Goal: Book appointment/travel/reservation

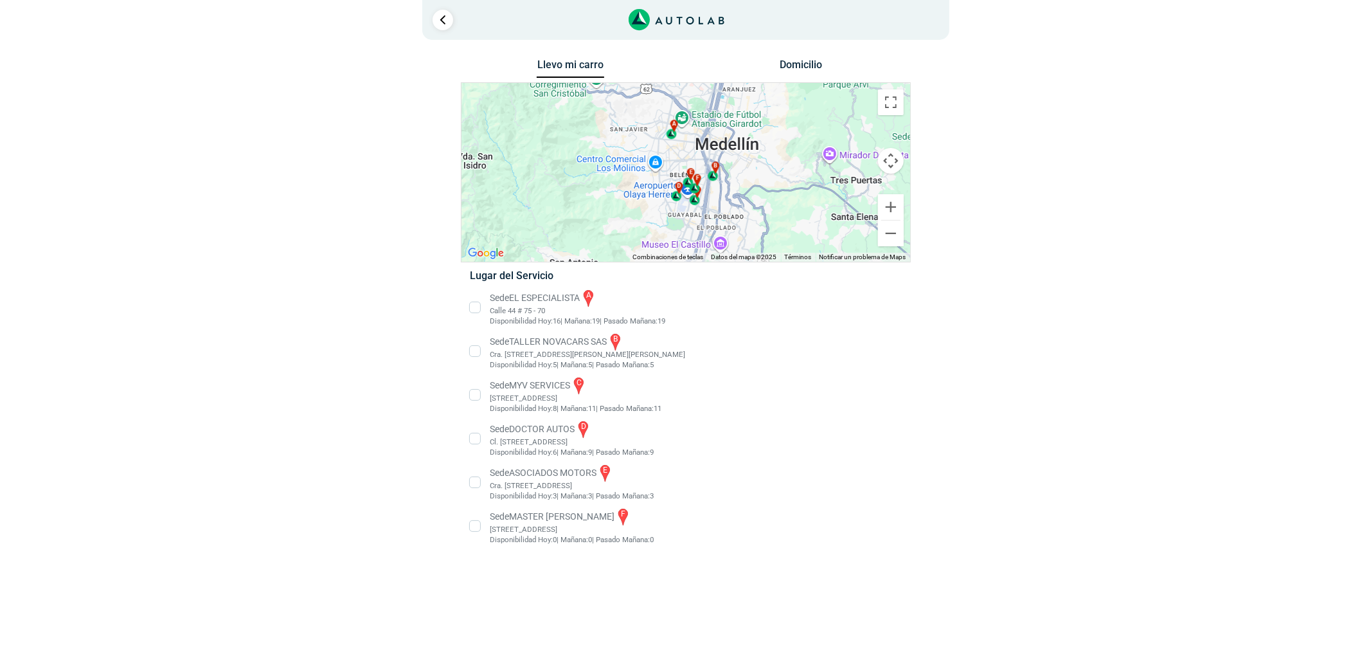
click at [561, 510] on li "Sede MASTER MOTRIZ f [STREET_ADDRESS]" at bounding box center [685, 525] width 451 height 39
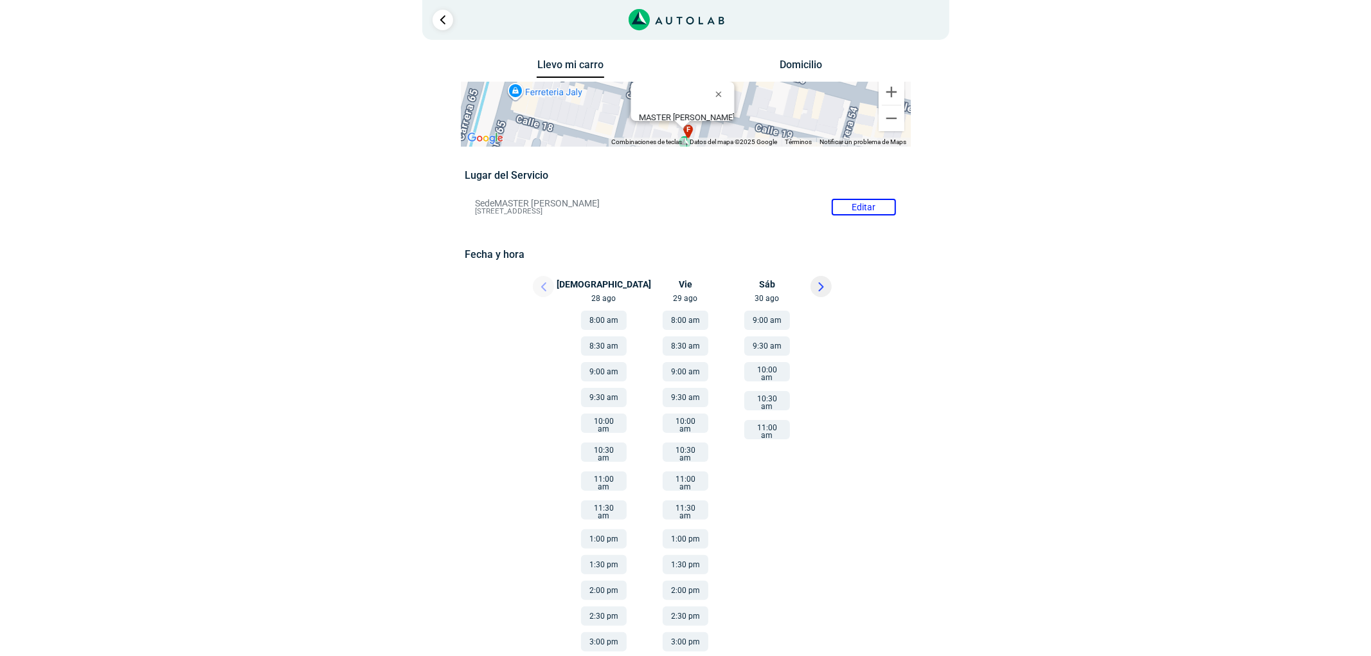
click at [700, 530] on button "1:00 pm" at bounding box center [686, 538] width 46 height 19
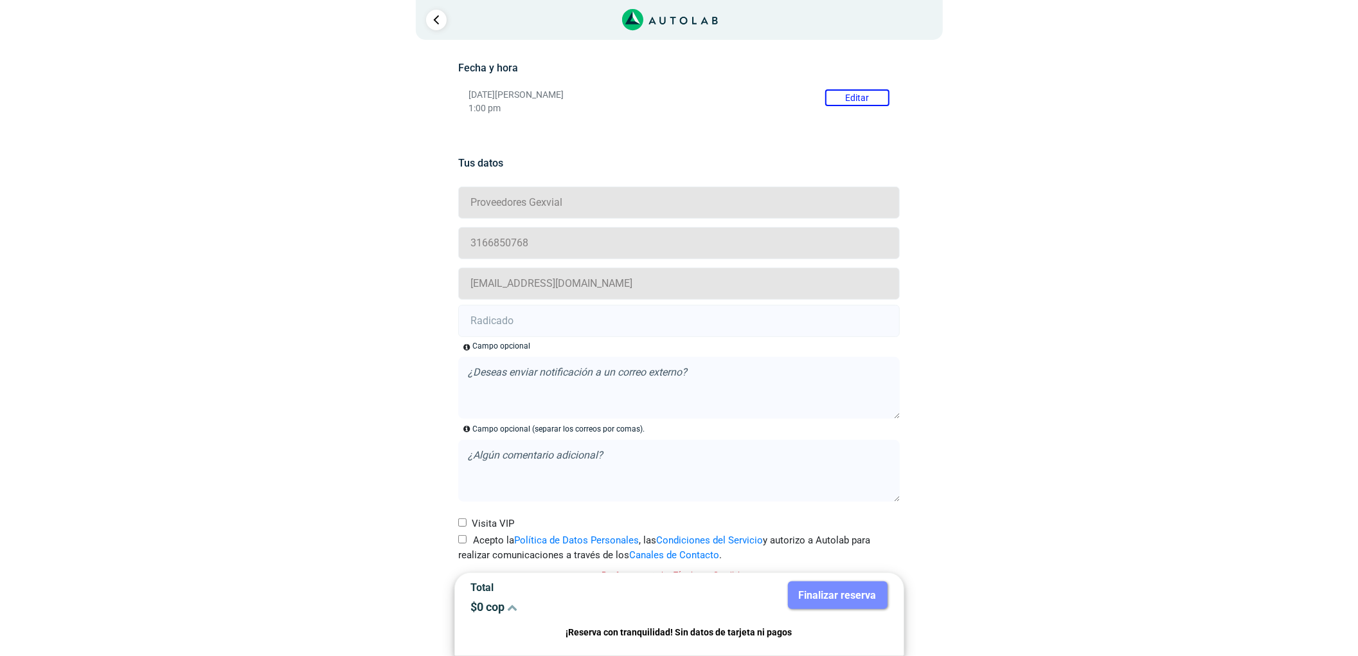
scroll to position [204, 0]
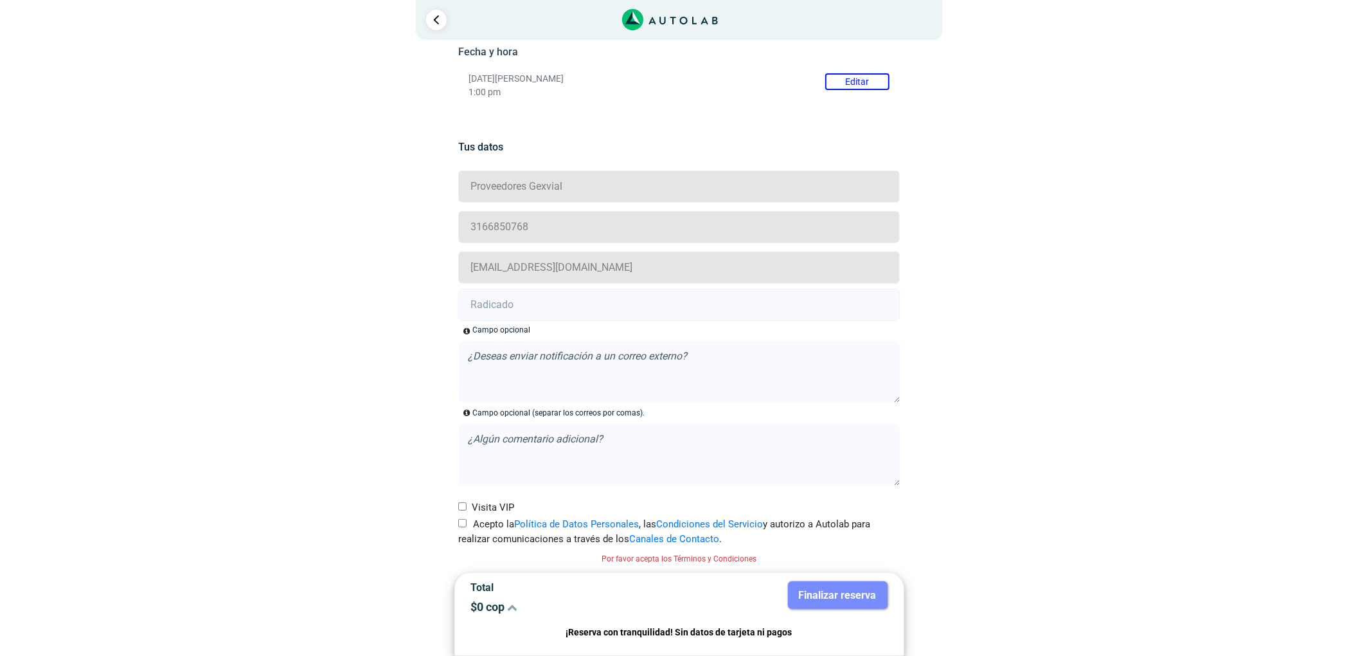
click at [462, 528] on label "Acepto la Política de Datos Personales , las Condiciones del Servicio y autoriz…" at bounding box center [679, 531] width 442 height 29
click at [462, 527] on input "Acepto la Política de Datos Personales , las Condiciones del Servicio y autoriz…" at bounding box center [462, 523] width 8 height 8
checkbox input "true"
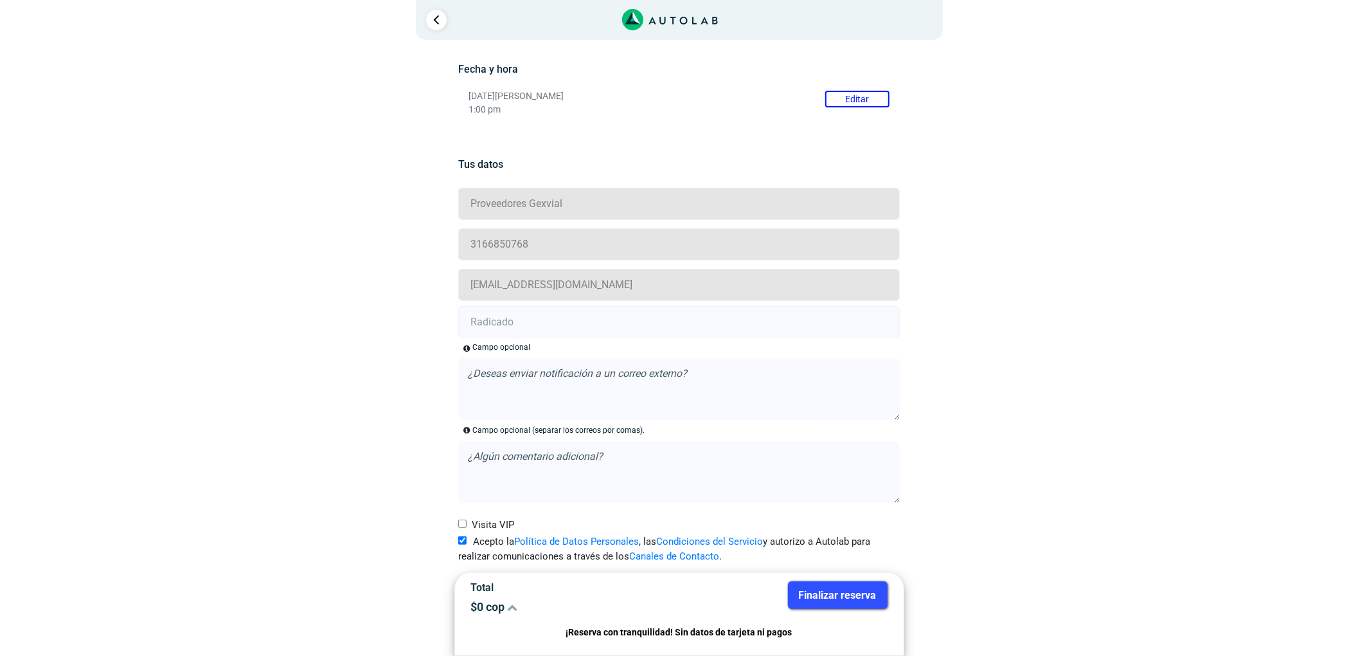
scroll to position [186, 0]
click at [521, 323] on input "text" at bounding box center [679, 322] width 442 height 32
paste input "20913227"
click at [569, 312] on input "20913227" at bounding box center [679, 322] width 442 height 32
type input "20913227"
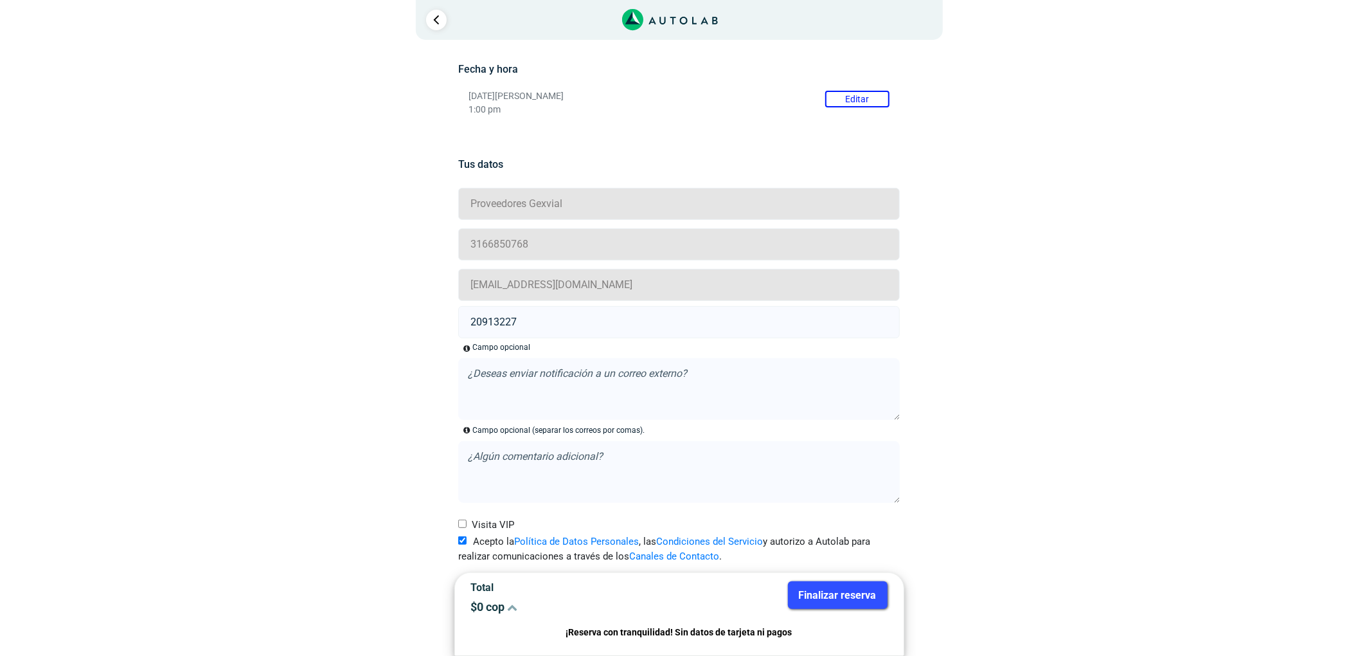
click at [855, 585] on button "Finalizar reserva" at bounding box center [838, 595] width 100 height 28
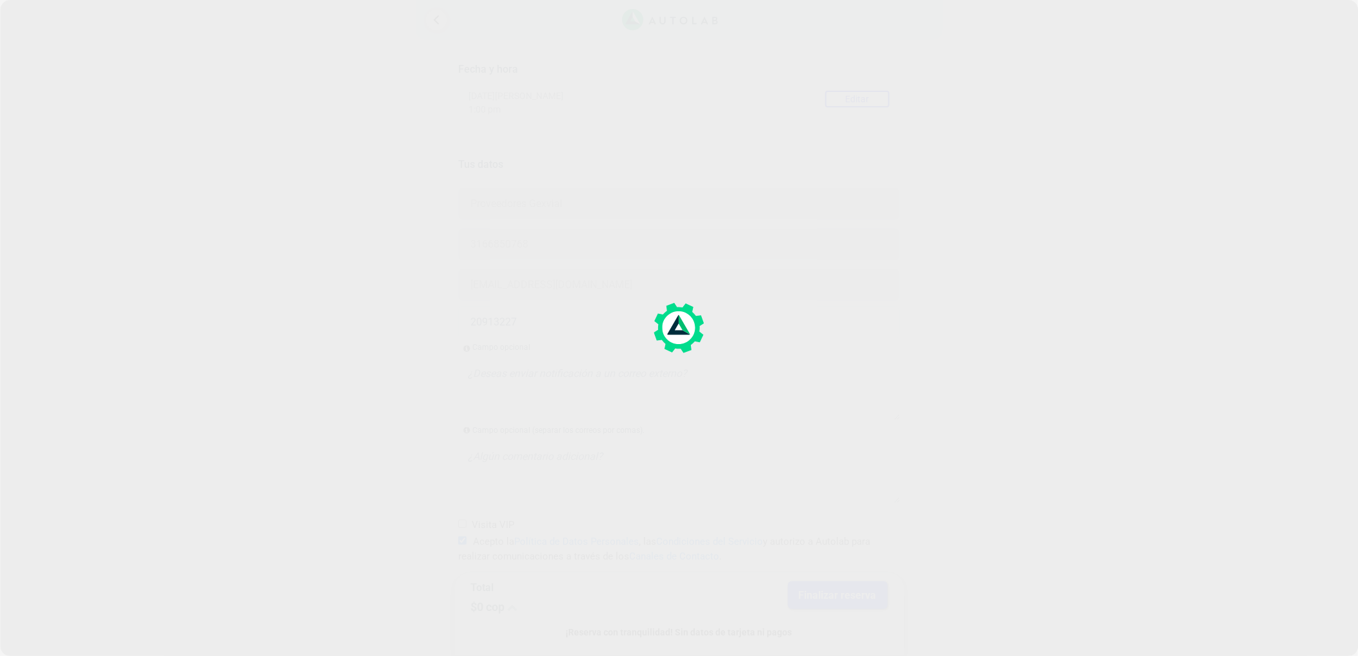
scroll to position [0, 0]
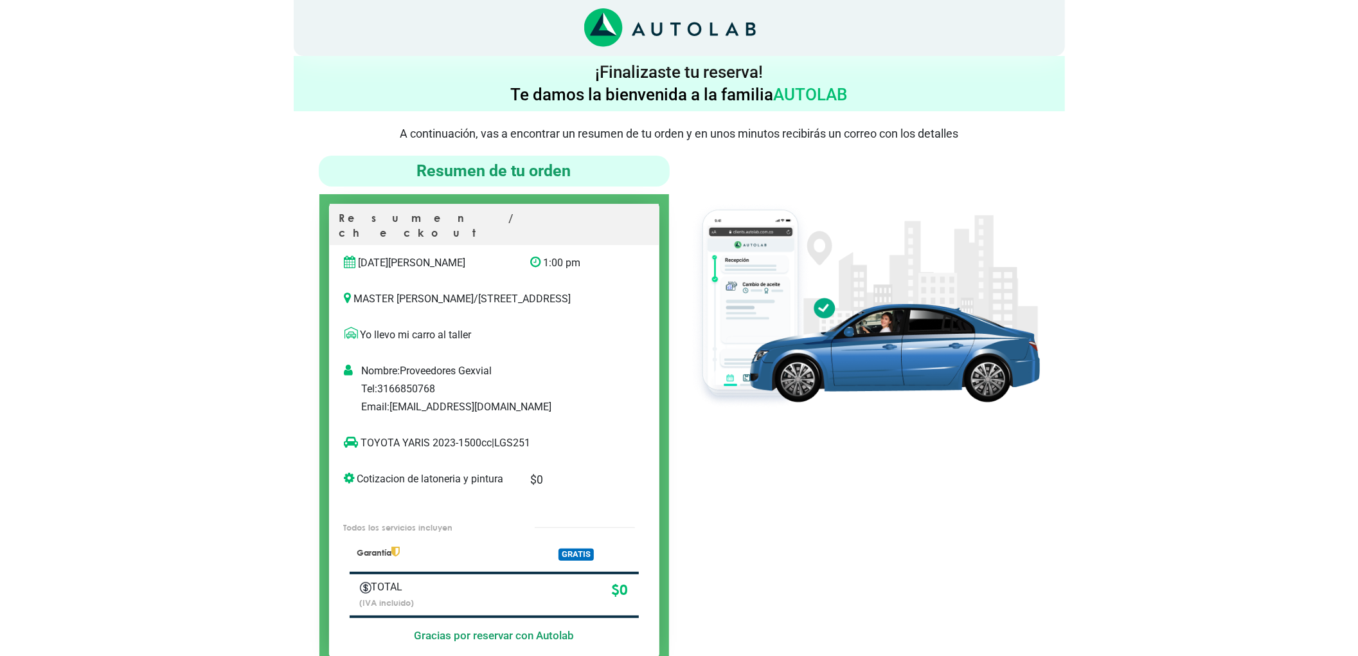
scroll to position [85, 0]
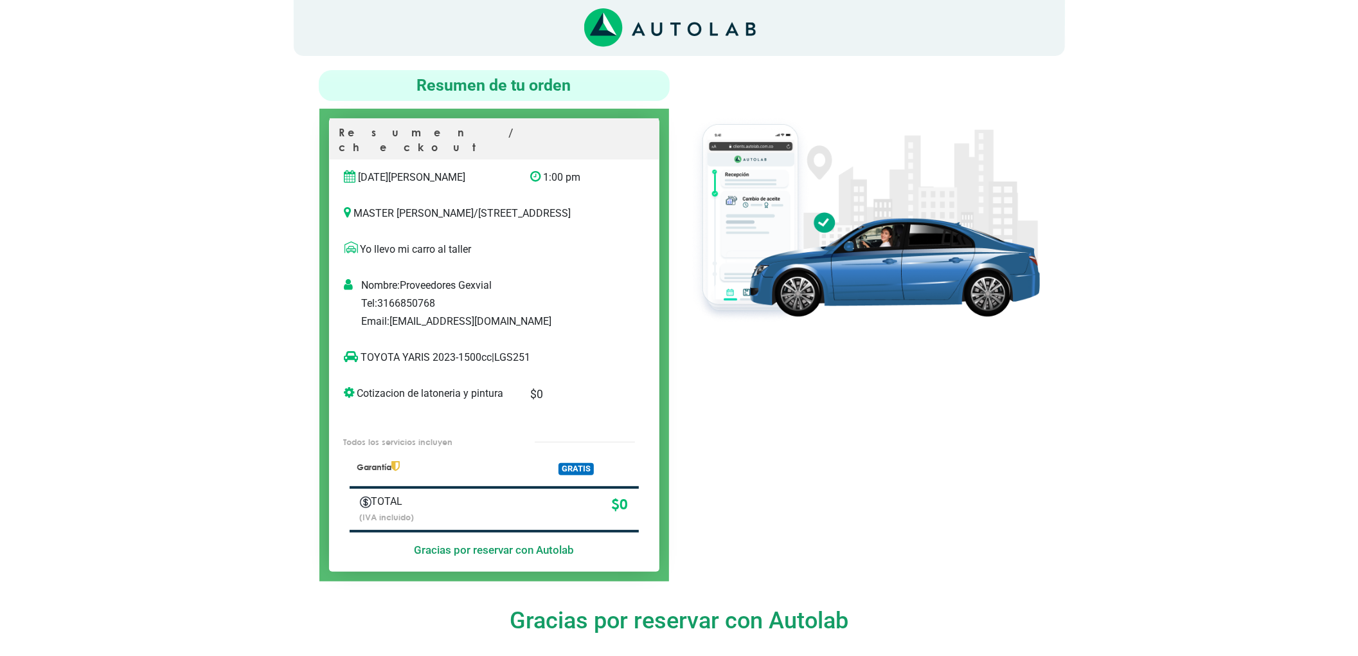
click at [520, 357] on p "TOYOTA YARIS 2023-1500cc | LGS251" at bounding box center [481, 357] width 273 height 15
copy p "LGS251"
copy p "TOYOTA YARIS"
drag, startPoint x: 427, startPoint y: 357, endPoint x: 357, endPoint y: 365, distance: 69.8
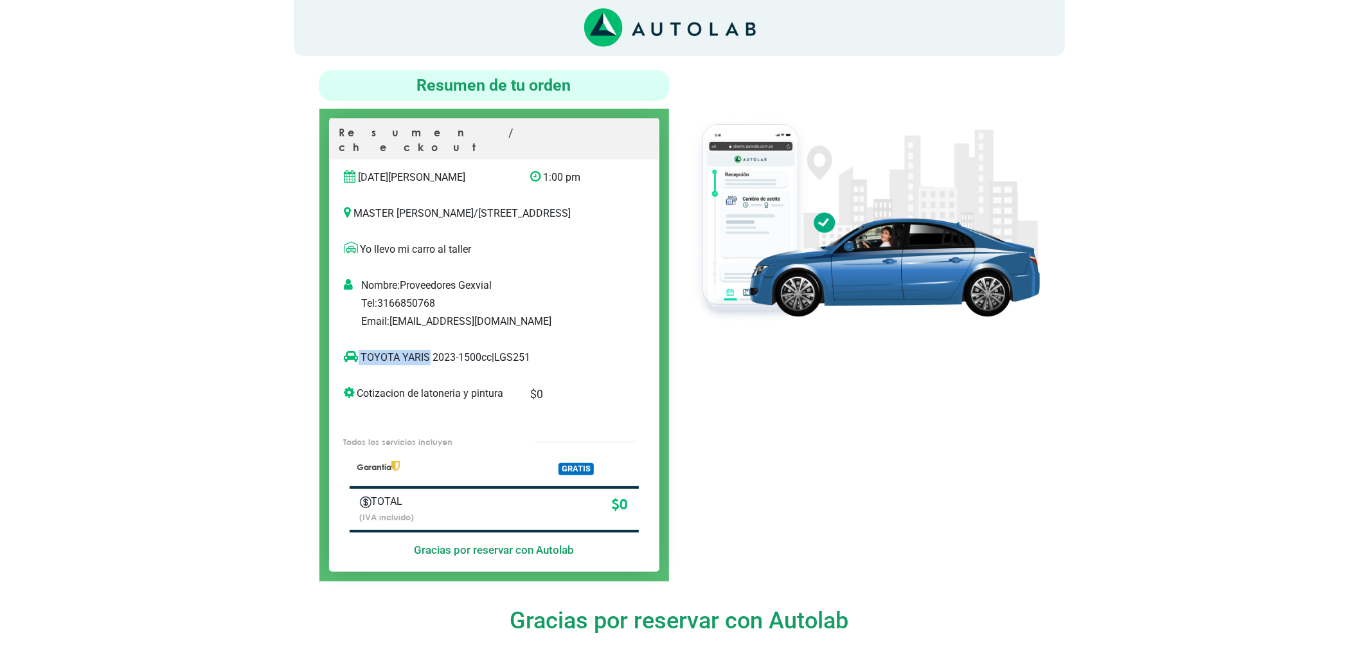
click at [357, 365] on p "TOYOTA YARIS 2023-1500cc | LGS251" at bounding box center [481, 357] width 273 height 15
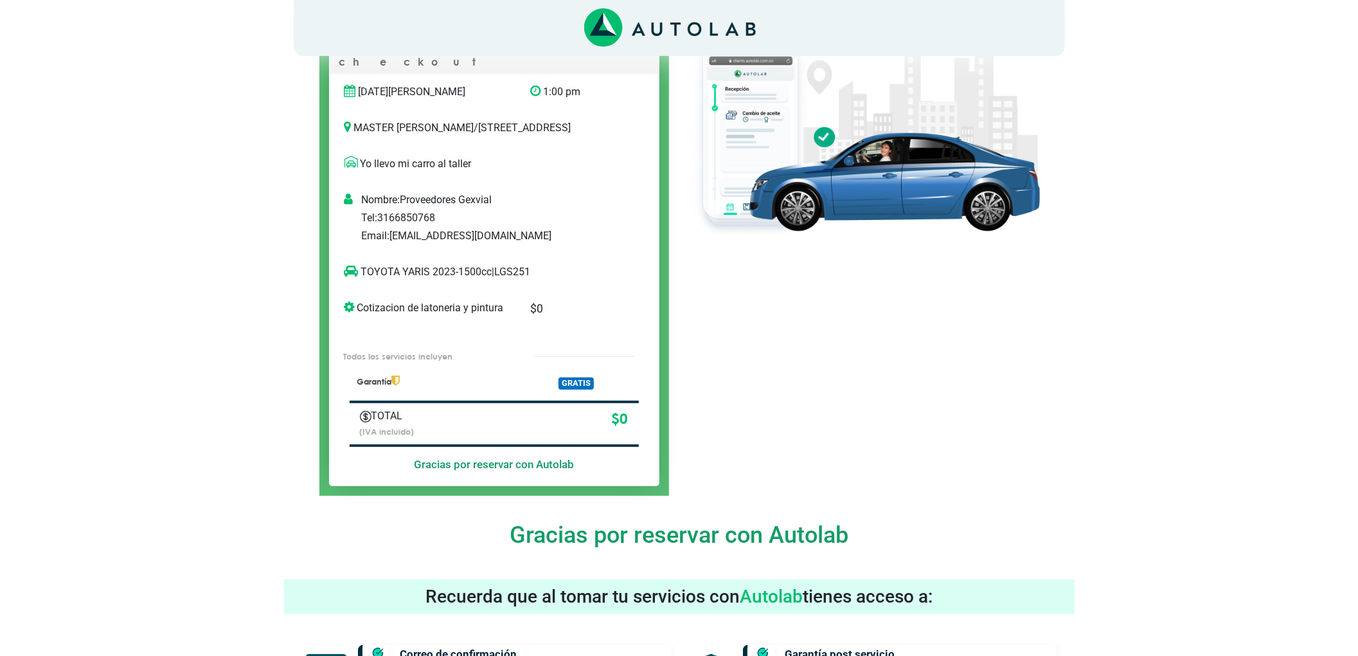
click at [746, 363] on div at bounding box center [864, 240] width 370 height 511
